Goal: Find specific page/section: Find specific page/section

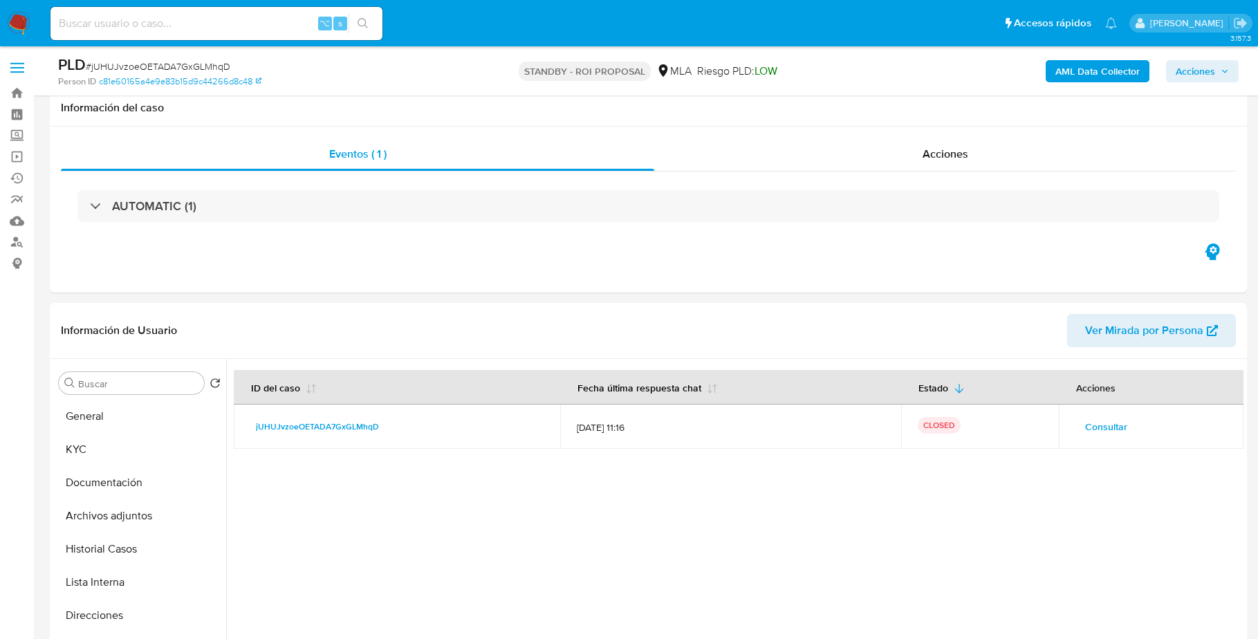
select select "10"
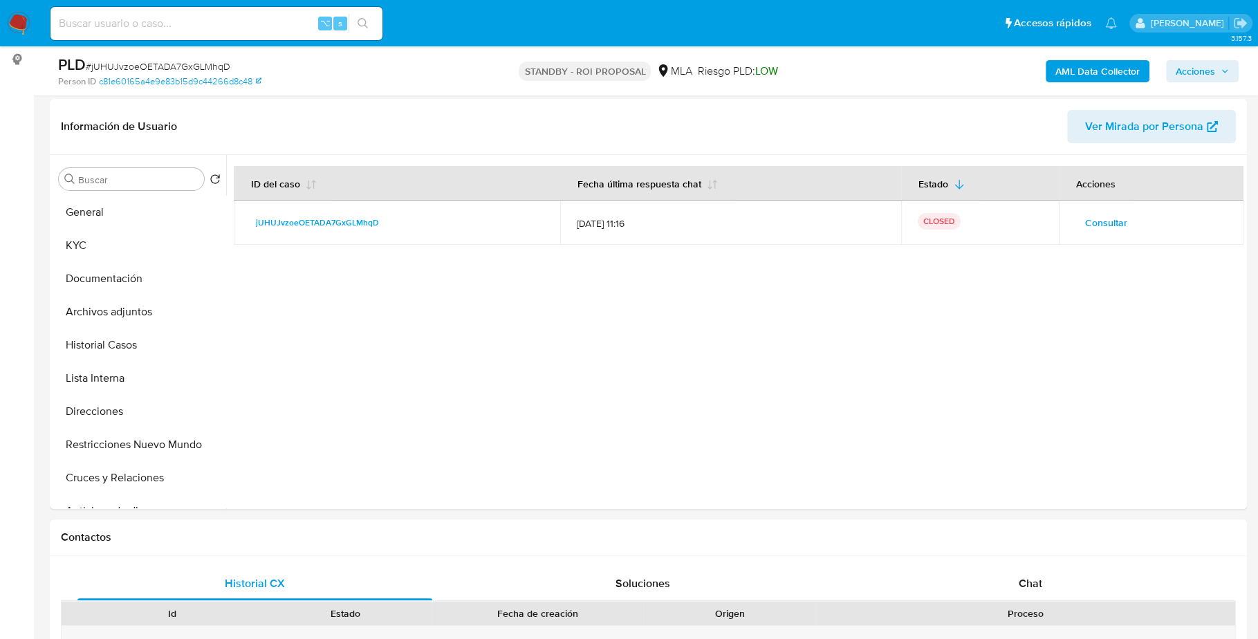
scroll to position [339, 0]
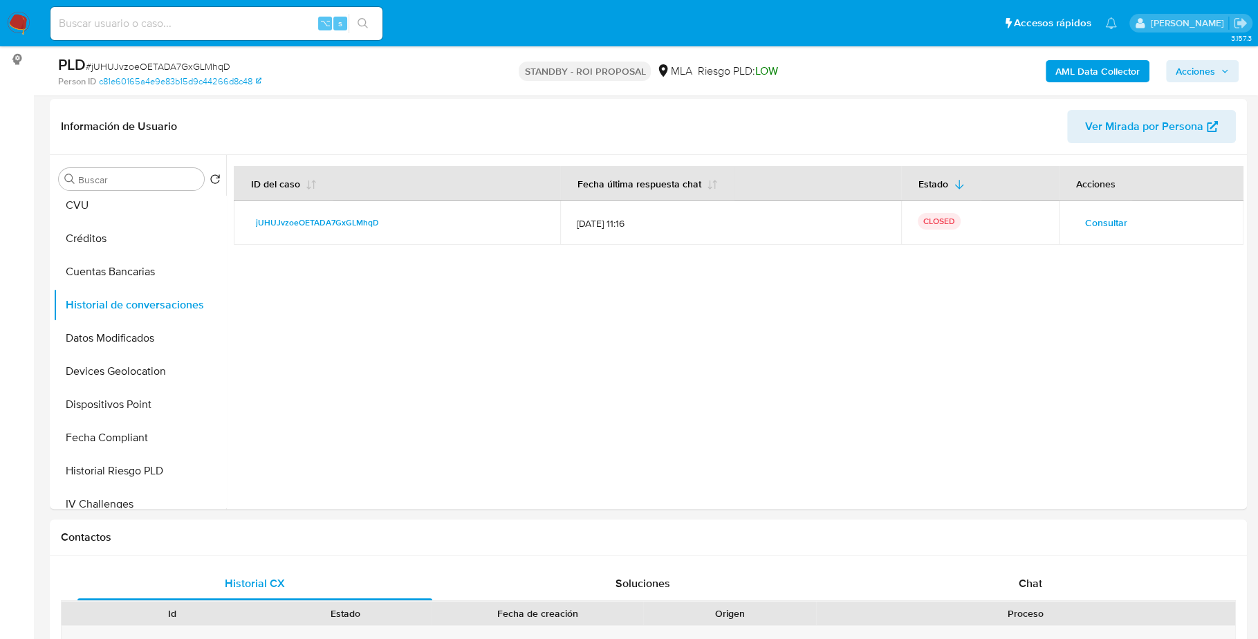
click at [30, 19] on nav "Pausado Ver notificaciones ⌥ s Accesos rápidos Presiona las siguientes teclas p…" at bounding box center [629, 23] width 1258 height 46
click at [27, 20] on img at bounding box center [19, 24] width 24 height 24
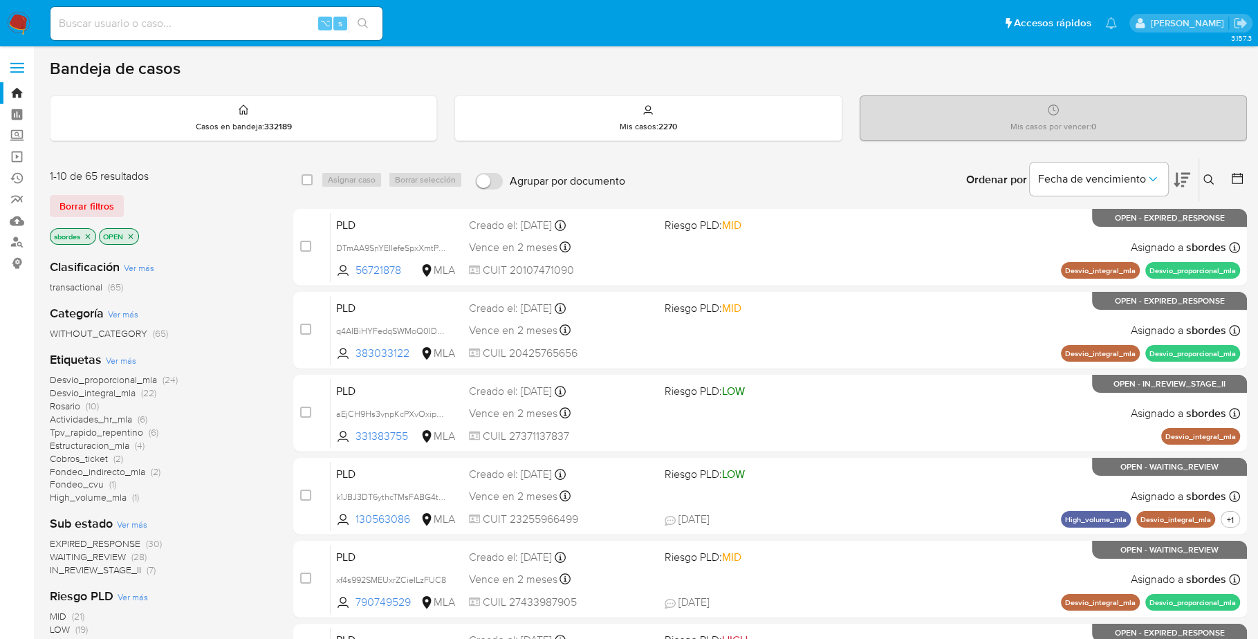
click at [28, 17] on img at bounding box center [19, 24] width 24 height 24
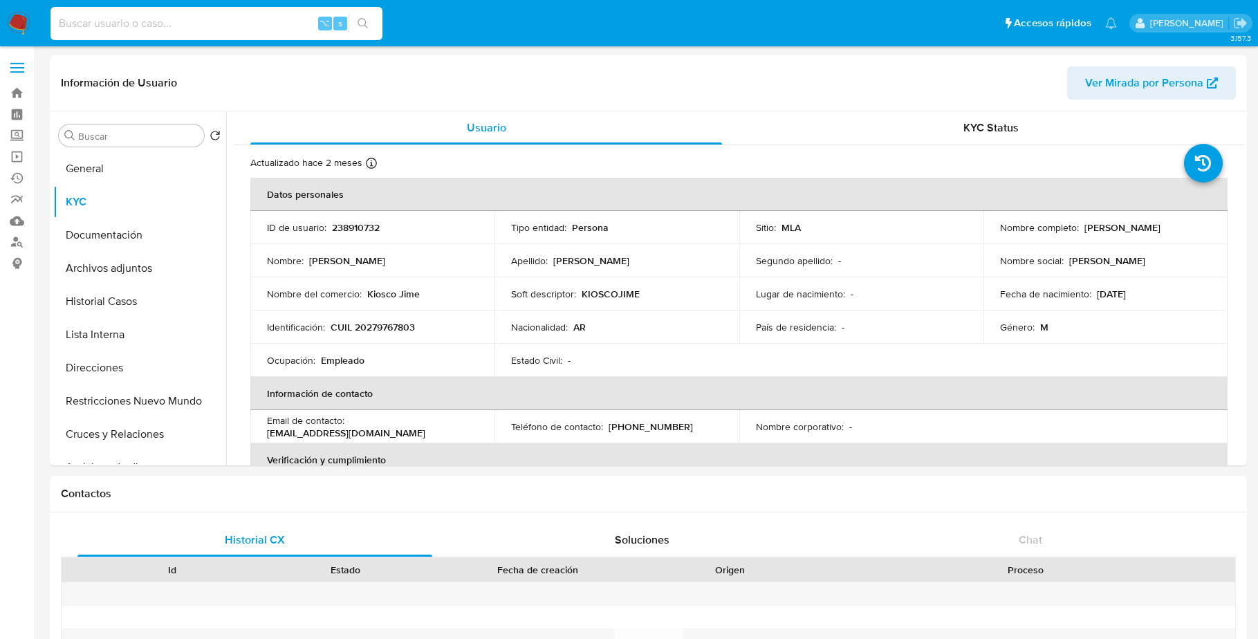
select select "10"
click at [250, 21] on input at bounding box center [216, 24] width 332 height 18
type input "LdPTW6fwNYW9nbfs2wMZjL7t"
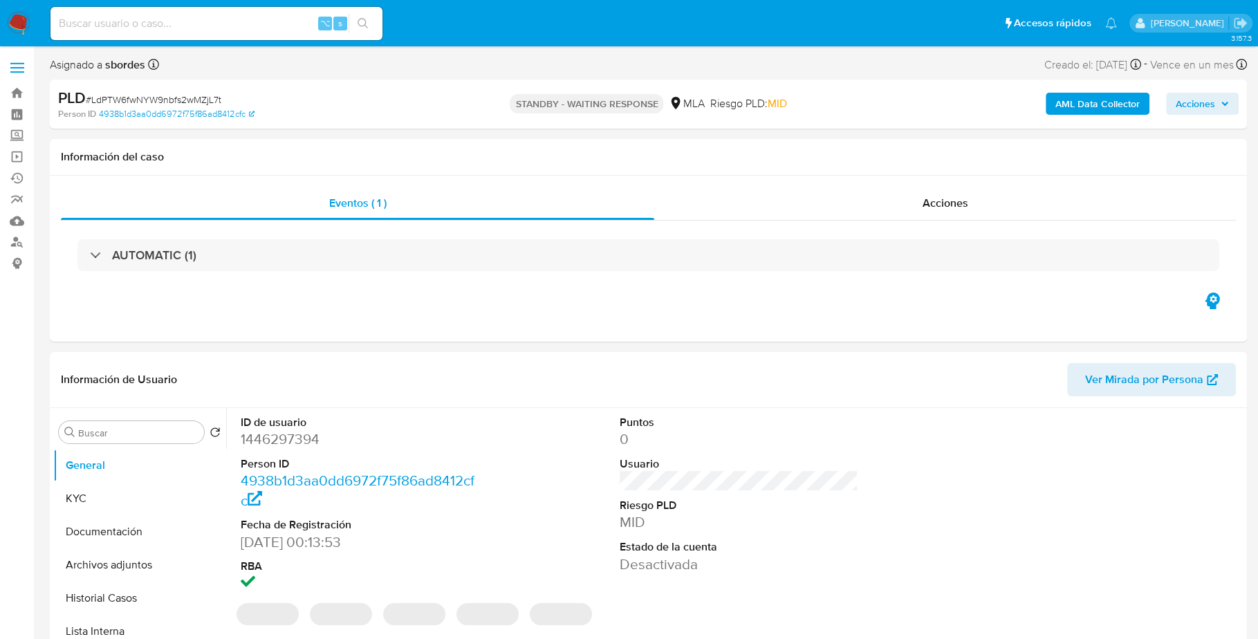
select select "10"
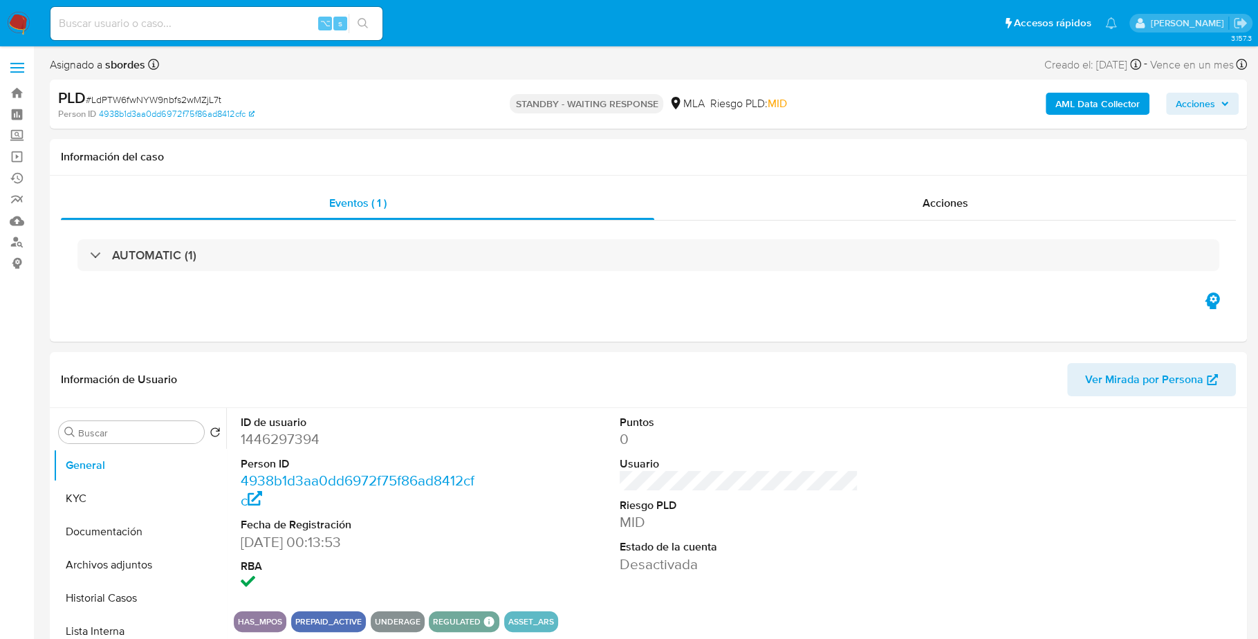
click at [225, 22] on input at bounding box center [216, 24] width 332 height 18
paste input "0MaL67JudqPcfrvhLTHKZMpZ"
type input "0MaL67JudqPcfrvhLTHKZMpZ"
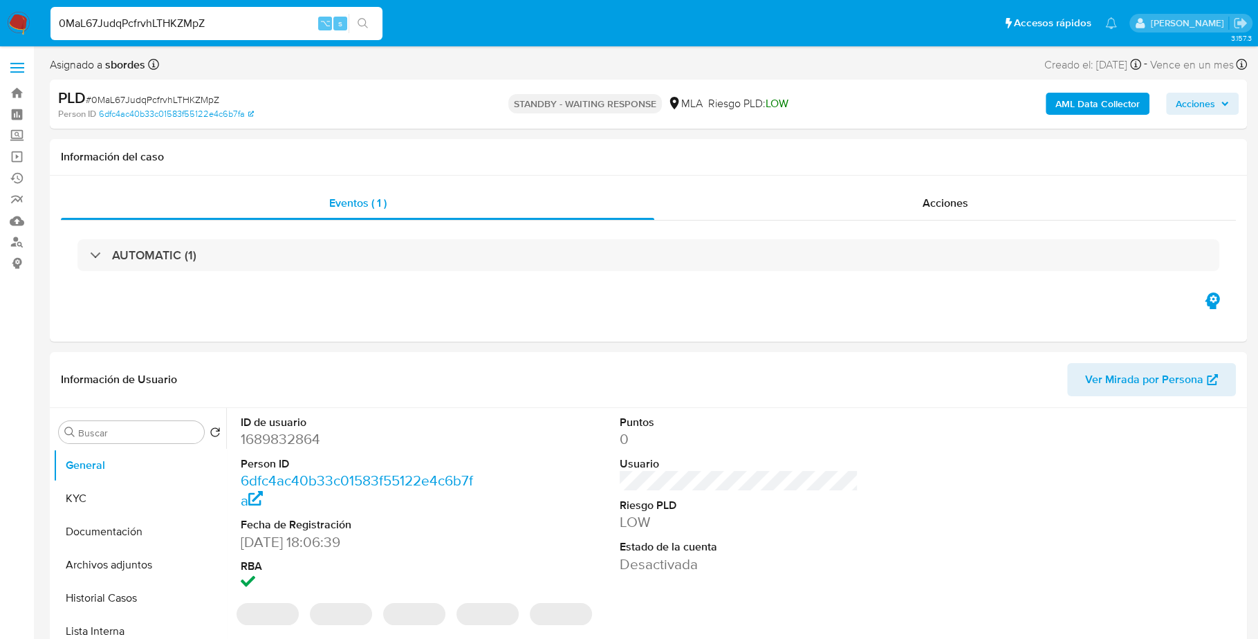
select select "10"
drag, startPoint x: 224, startPoint y: 24, endPoint x: 51, endPoint y: 19, distance: 173.0
click at [51, 19] on input "0MaL67JudqPcfrvhLTHKZMpZ" at bounding box center [216, 24] width 332 height 18
paste input "Rz54JdapERn7HiJ5Je1P4yBa"
type input "Rz54JdapERn7HiJ5Je1P4yBa"
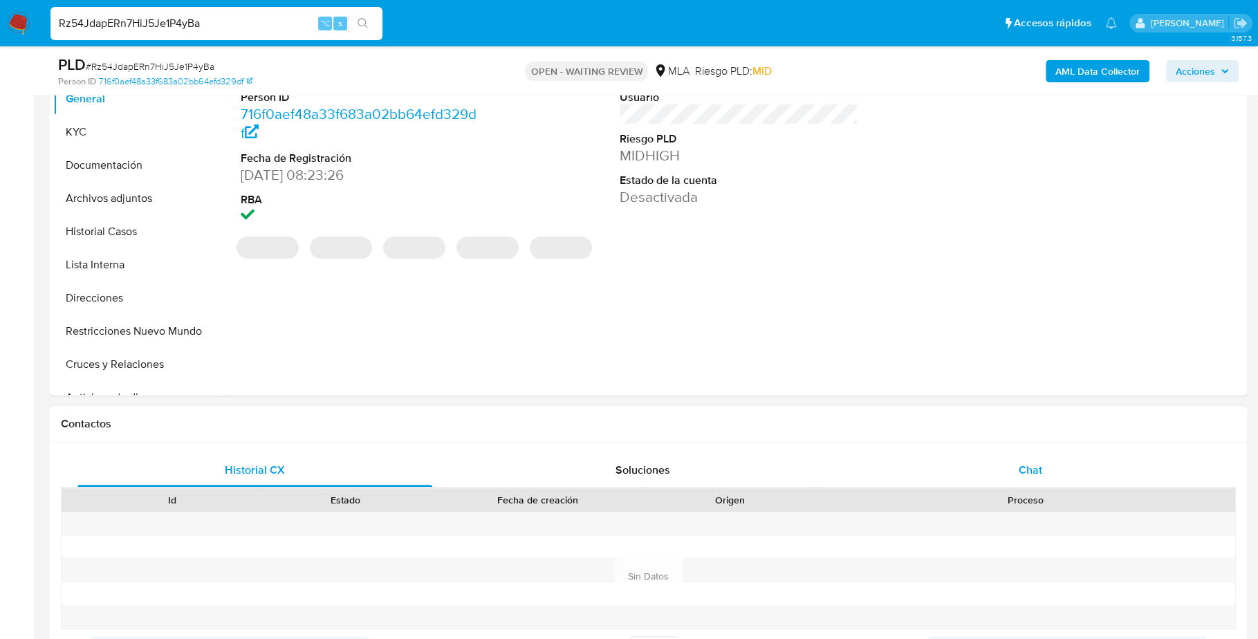
select select "10"
click at [1015, 476] on div "Chat" at bounding box center [1030, 470] width 355 height 33
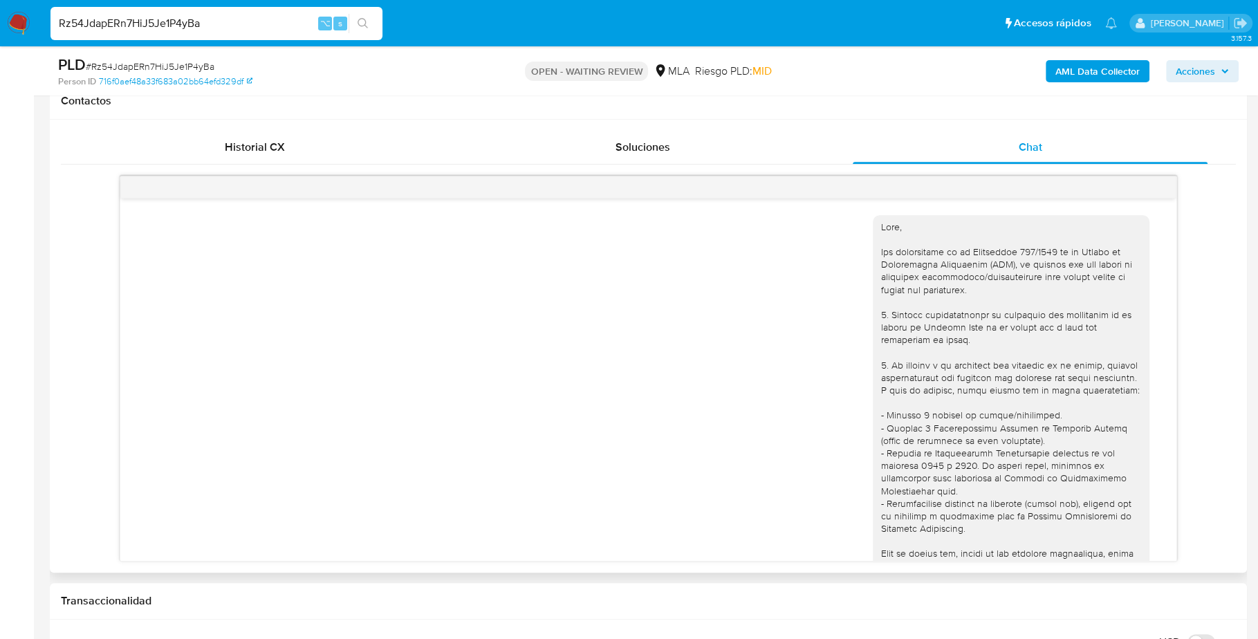
scroll to position [1197, 0]
